Goal: Task Accomplishment & Management: Complete application form

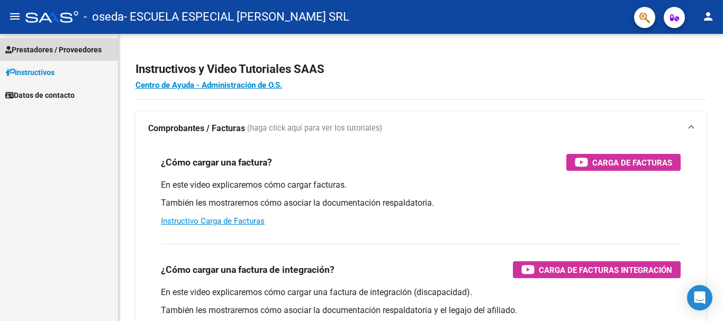
click at [22, 51] on span "Prestadores / Proveedores" at bounding box center [53, 50] width 96 height 12
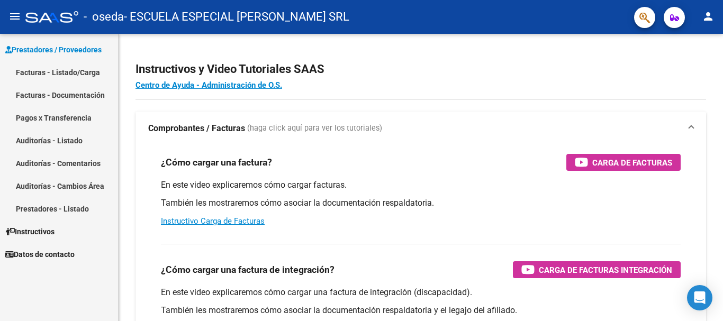
click at [29, 69] on link "Facturas - Listado/Carga" at bounding box center [59, 72] width 118 height 23
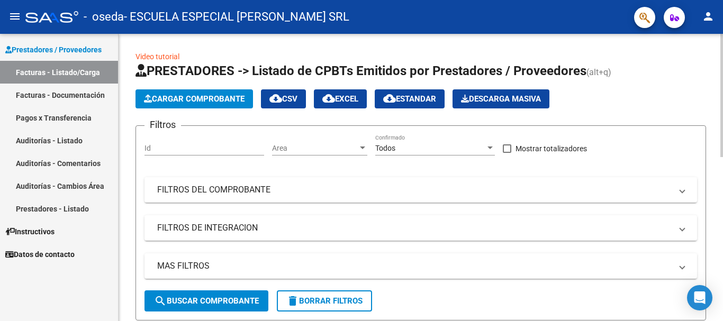
click at [189, 93] on button "Cargar Comprobante" at bounding box center [193, 98] width 117 height 19
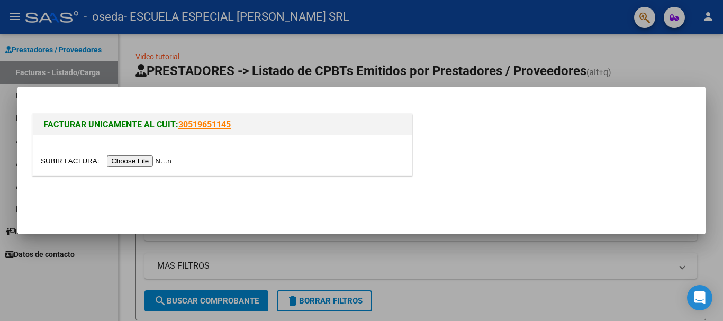
click at [166, 161] on input "file" at bounding box center [108, 161] width 134 height 11
click at [166, 160] on input "file" at bounding box center [108, 161] width 134 height 11
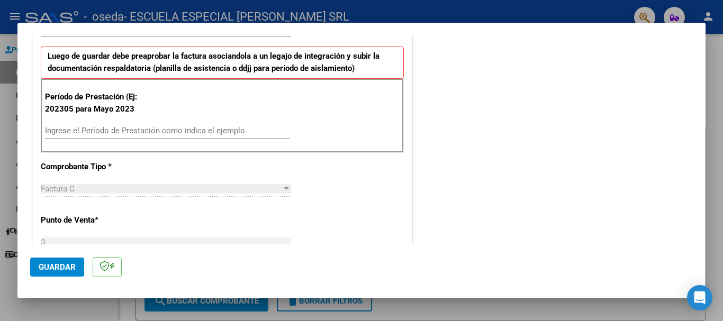
scroll to position [318, 0]
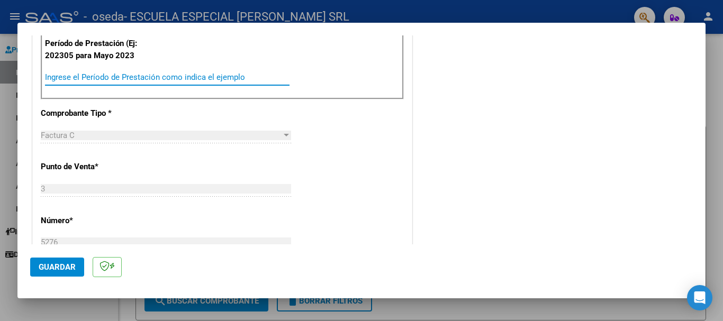
click at [193, 78] on input "Ingrese el Período de Prestación como indica el ejemplo" at bounding box center [167, 78] width 244 height 10
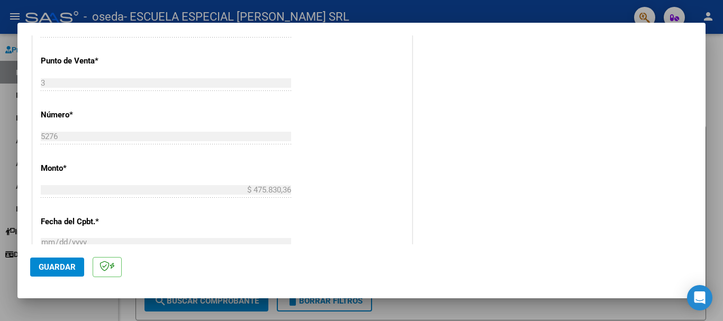
scroll to position [529, 0]
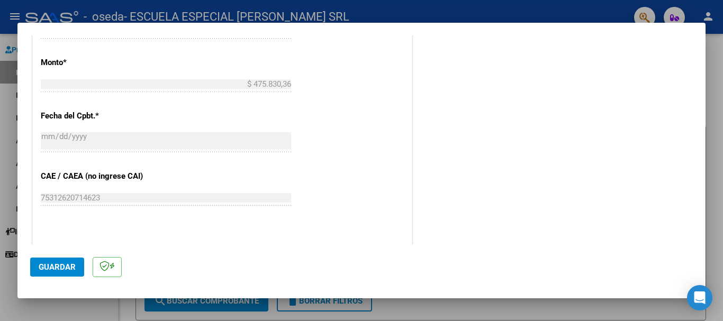
type input "202507"
click at [57, 268] on span "Guardar" at bounding box center [57, 267] width 37 height 10
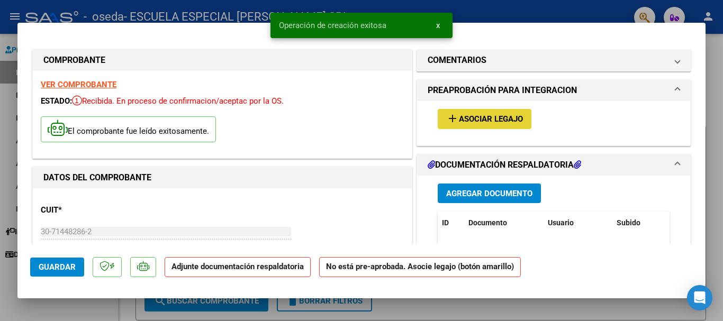
click at [473, 113] on button "add Asociar Legajo" at bounding box center [485, 119] width 94 height 20
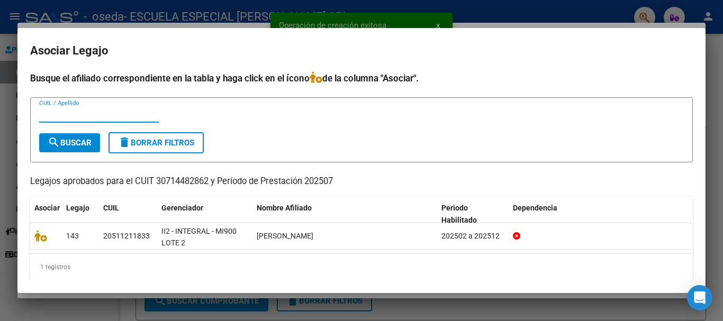
scroll to position [8, 0]
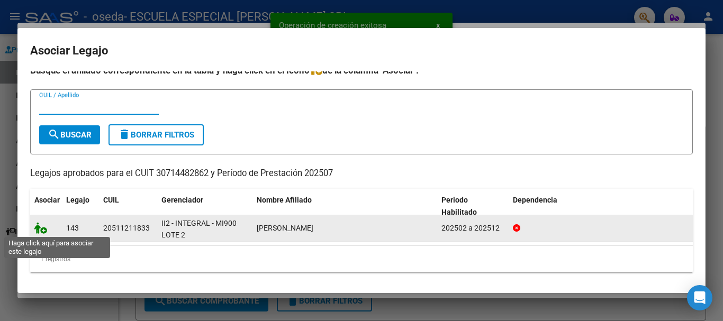
click at [42, 230] on icon at bounding box center [40, 228] width 13 height 12
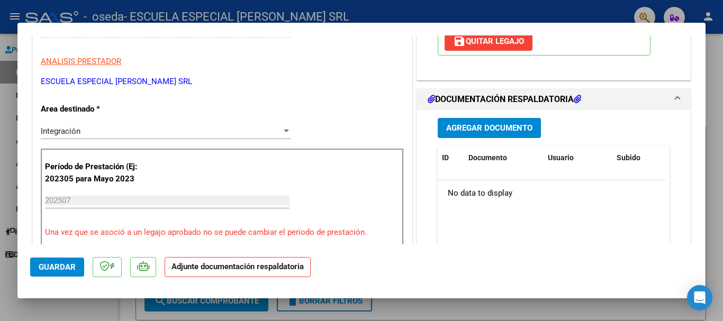
scroll to position [212, 0]
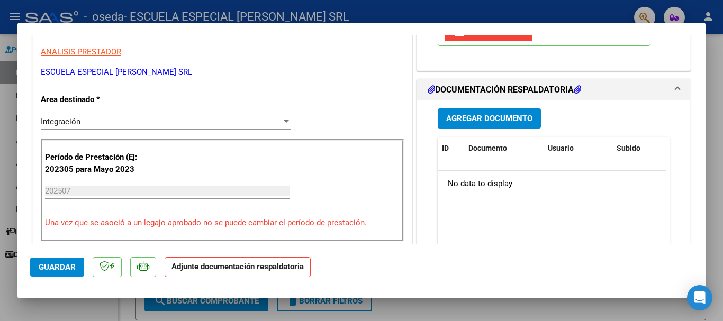
click at [470, 122] on span "Agregar Documento" at bounding box center [489, 119] width 86 height 10
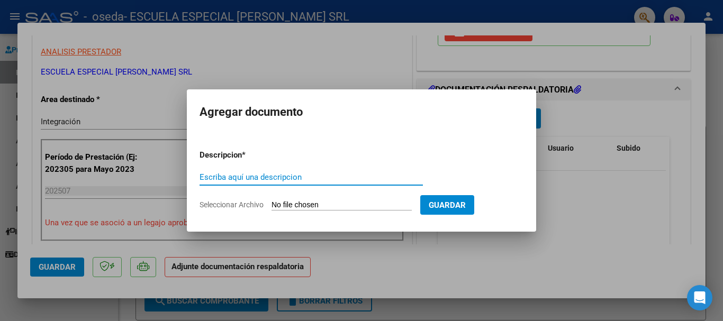
click at [352, 177] on input "Escriba aquí una descripcion" at bounding box center [311, 178] width 223 height 10
type input "FACTURA"
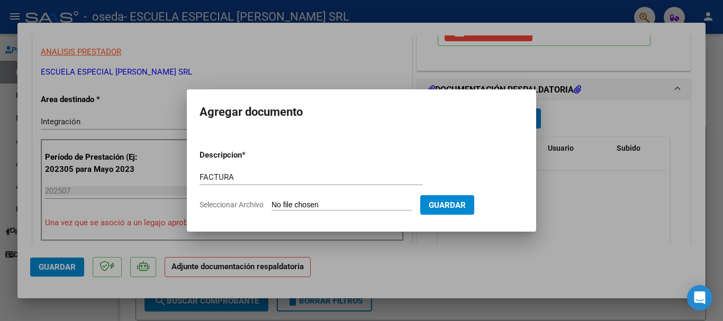
click at [310, 207] on input "Seleccionar Archivo" at bounding box center [341, 206] width 140 height 10
type input "C:\fakepath\30714482862_011_00003_00005276.pdf"
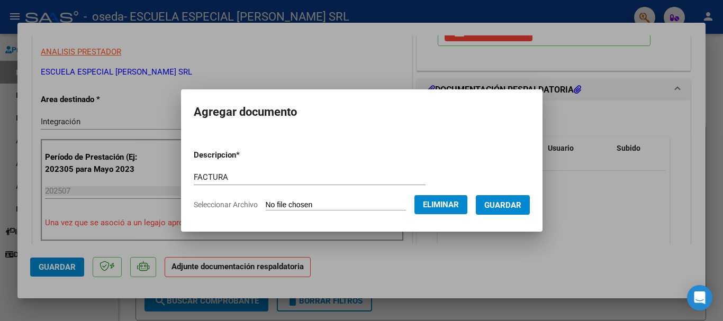
click at [508, 206] on span "Guardar" at bounding box center [502, 206] width 37 height 10
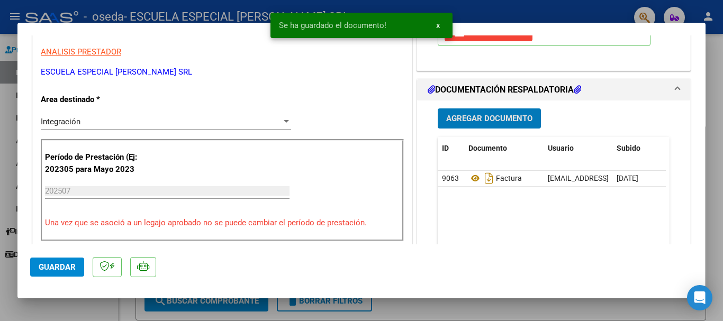
click at [470, 120] on span "Agregar Documento" at bounding box center [489, 119] width 86 height 10
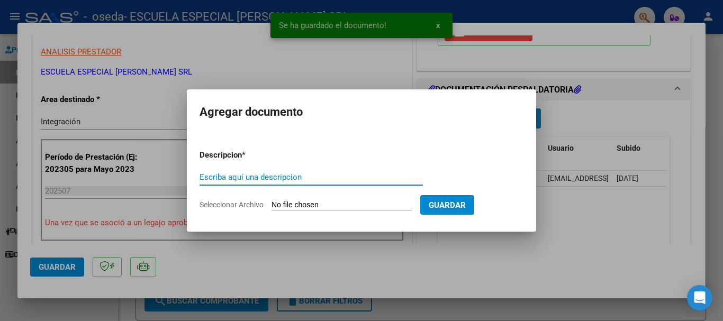
click at [336, 177] on input "Escriba aquí una descripcion" at bounding box center [311, 178] width 223 height 10
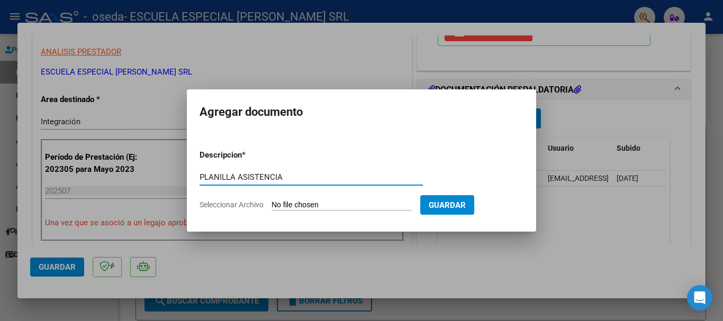
type input "PLANILLA ASISTENCIA"
click at [309, 201] on input "Seleccionar Archivo" at bounding box center [341, 206] width 140 height 10
type input "C:\fakepath\[PERSON_NAME] .pdf"
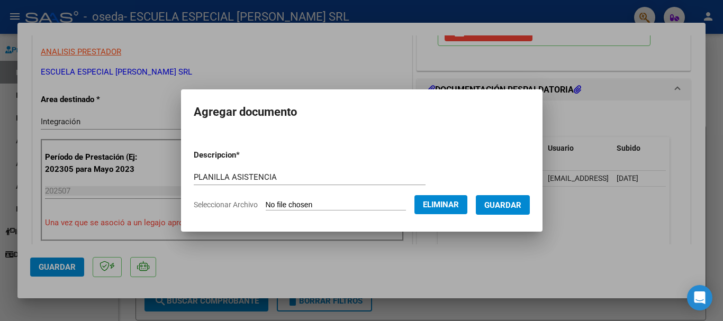
click at [510, 204] on span "Guardar" at bounding box center [502, 206] width 37 height 10
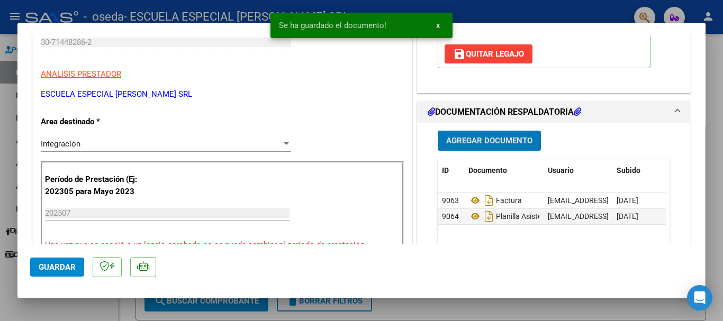
scroll to position [265, 0]
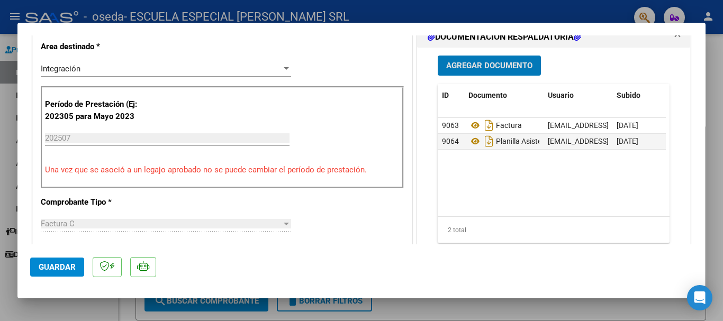
click at [57, 265] on span "Guardar" at bounding box center [57, 267] width 37 height 10
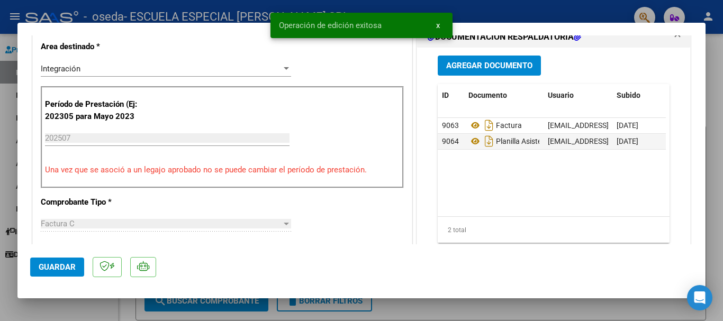
click at [439, 20] on button "x" at bounding box center [438, 25] width 21 height 19
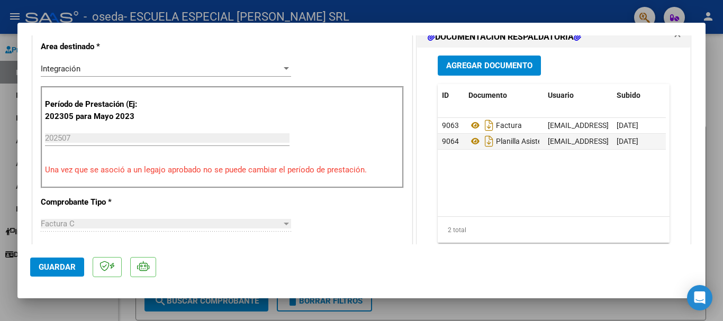
click at [4, 141] on div at bounding box center [361, 160] width 723 height 321
type input "$ 0,00"
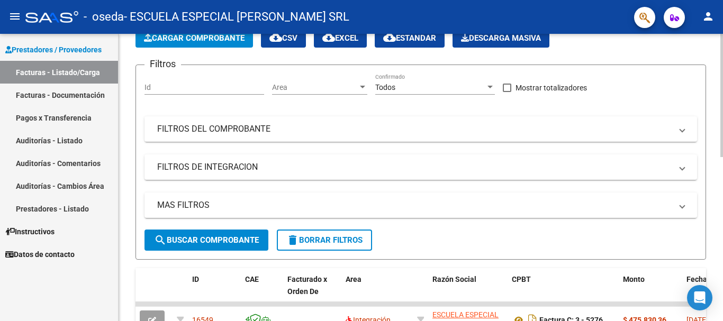
scroll to position [106, 0]
